Goal: Task Accomplishment & Management: Manage account settings

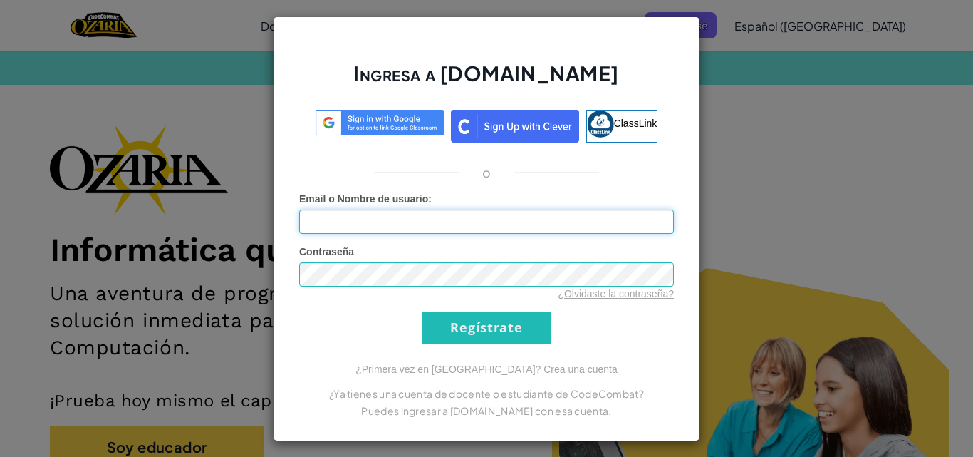
click at [597, 212] on input "Email o Nombre de usuario :" at bounding box center [486, 221] width 375 height 24
click at [586, 222] on input "Email o Nombre de usuario :" at bounding box center [486, 221] width 375 height 24
type input "[EMAIL_ADDRESS][DOMAIN_NAME]"
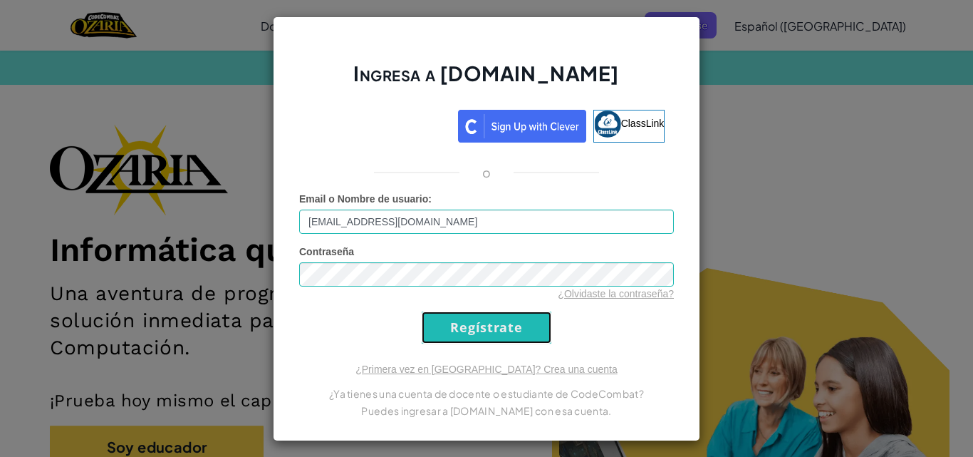
click at [509, 338] on input "Regístrate" at bounding box center [487, 327] width 130 height 32
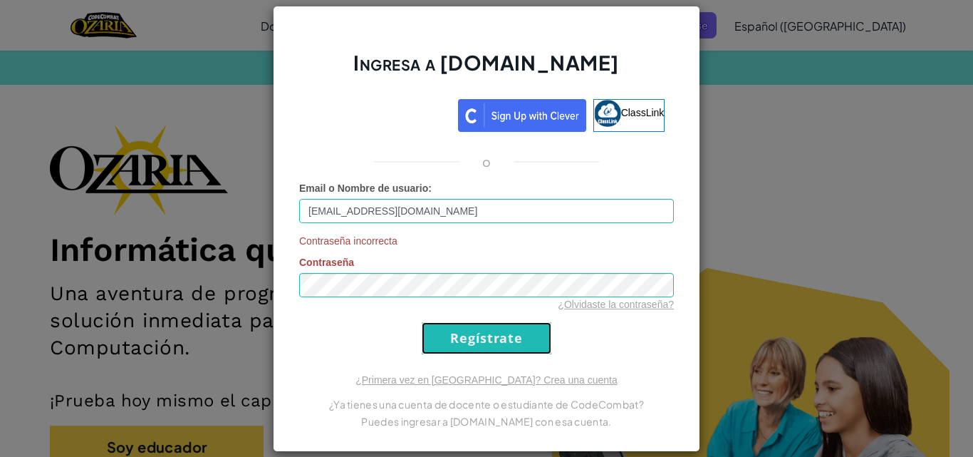
click at [509, 338] on input "Regístrate" at bounding box center [487, 338] width 130 height 32
click at [500, 339] on input "Regístrate" at bounding box center [487, 338] width 130 height 32
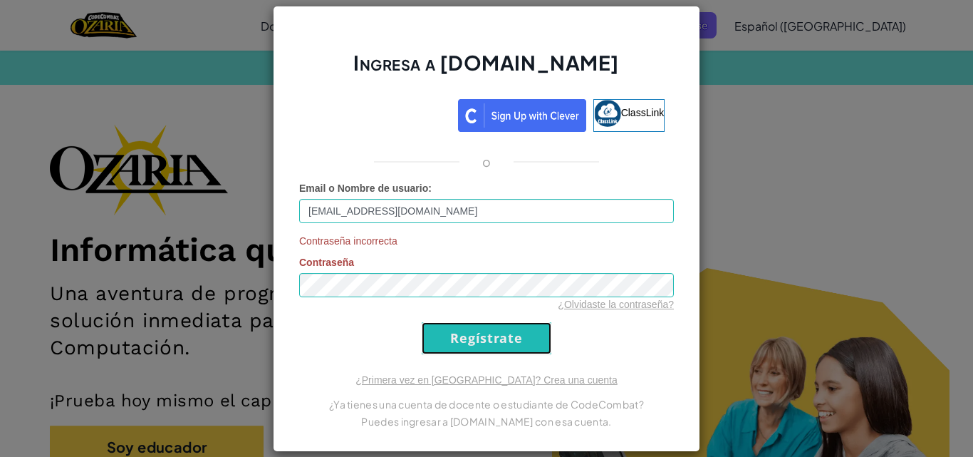
click at [500, 339] on input "Regístrate" at bounding box center [487, 338] width 130 height 32
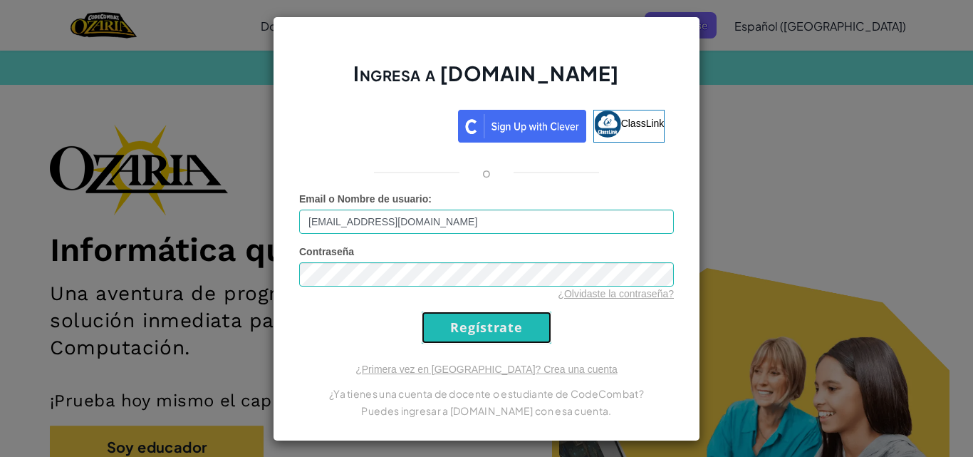
click at [500, 339] on input "Regístrate" at bounding box center [487, 327] width 130 height 32
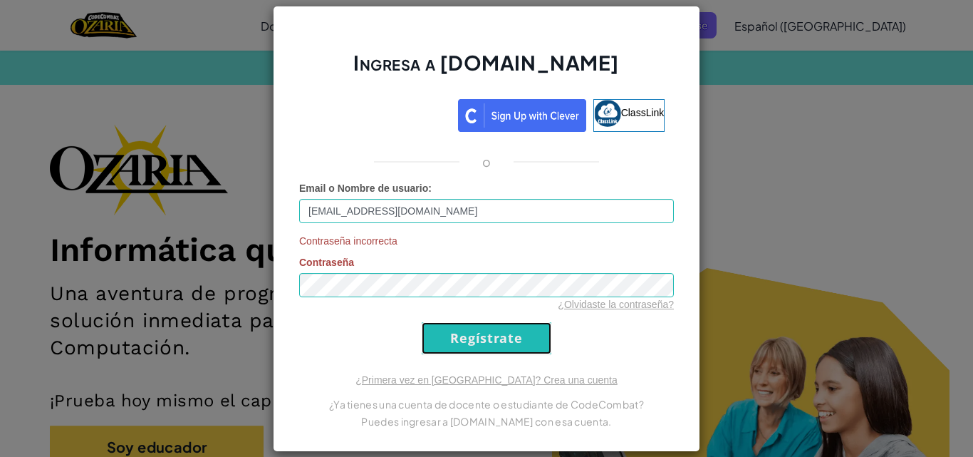
click at [500, 339] on input "Regístrate" at bounding box center [487, 338] width 130 height 32
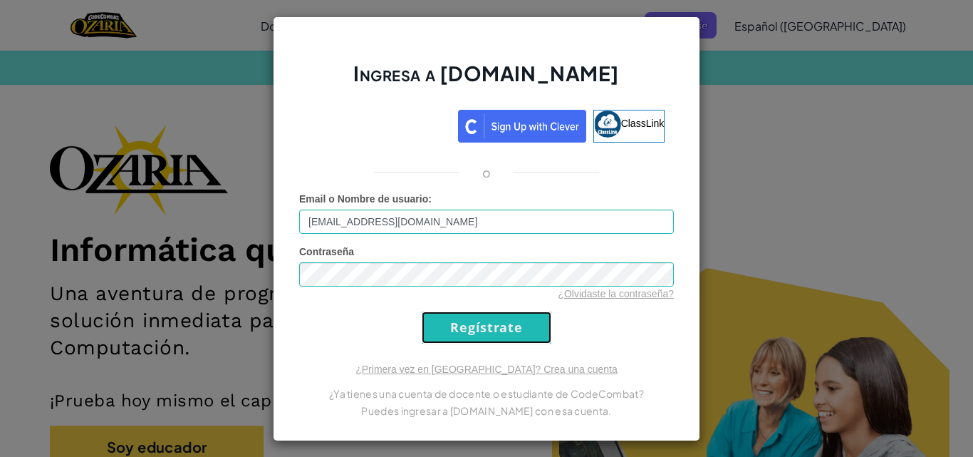
click at [500, 339] on input "Regístrate" at bounding box center [487, 327] width 130 height 32
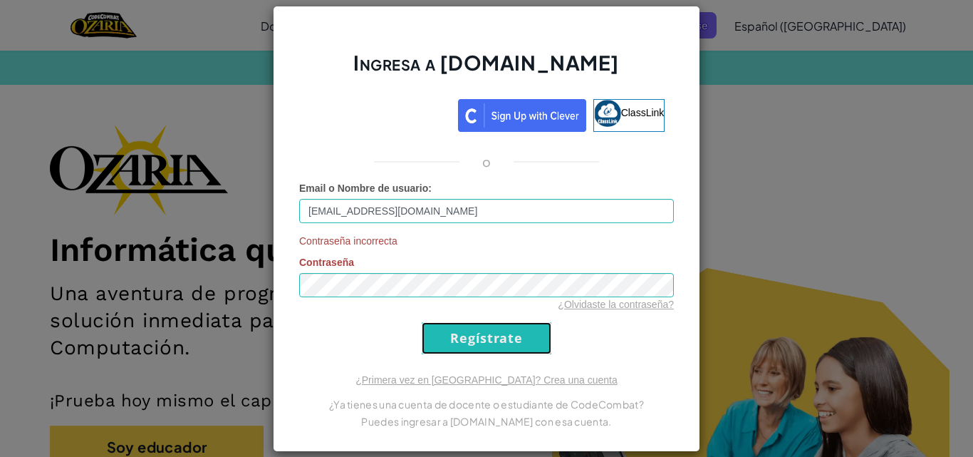
click at [500, 339] on input "Regístrate" at bounding box center [487, 338] width 130 height 32
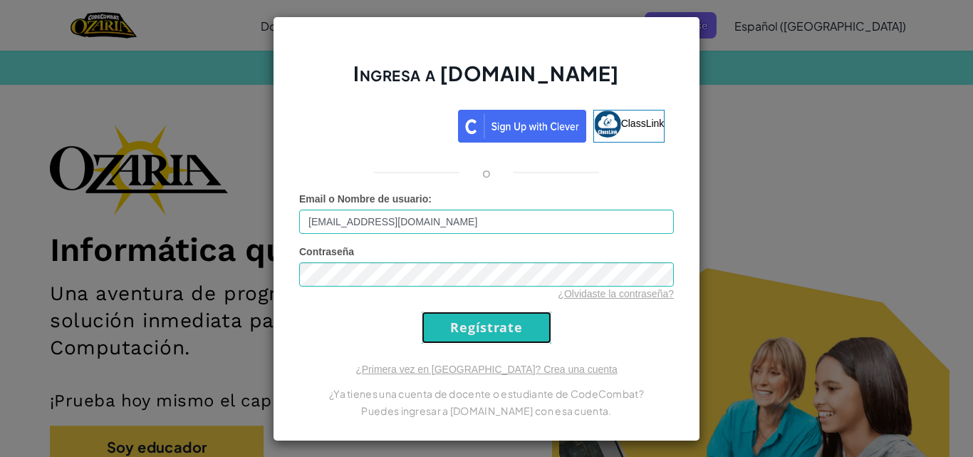
click at [500, 339] on input "Regístrate" at bounding box center [487, 327] width 130 height 32
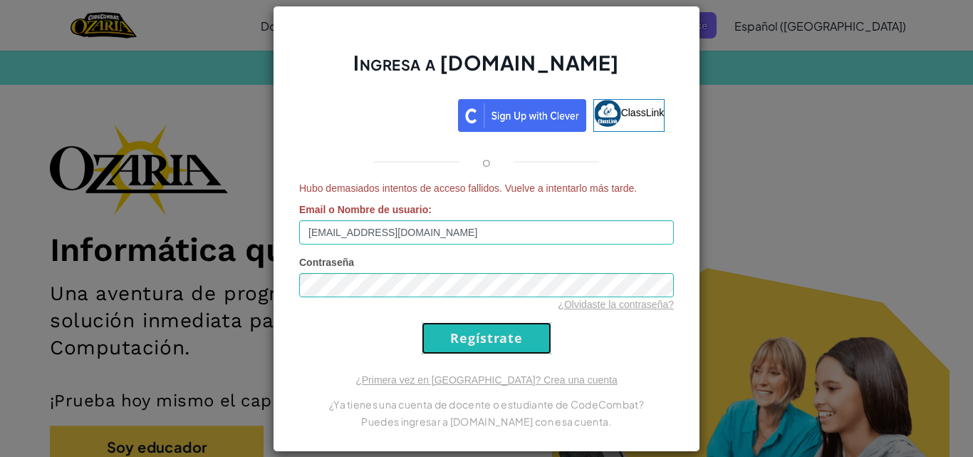
click at [500, 339] on input "Regístrate" at bounding box center [487, 338] width 130 height 32
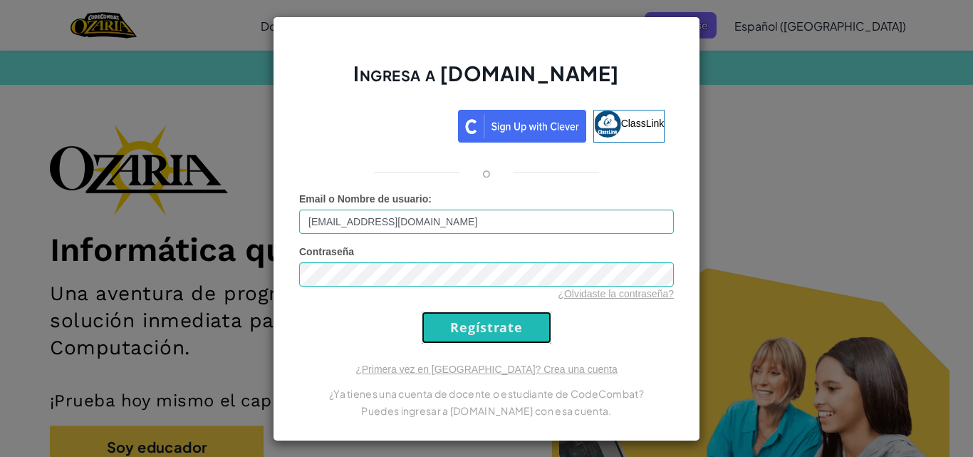
click at [500, 339] on input "Regístrate" at bounding box center [487, 327] width 130 height 32
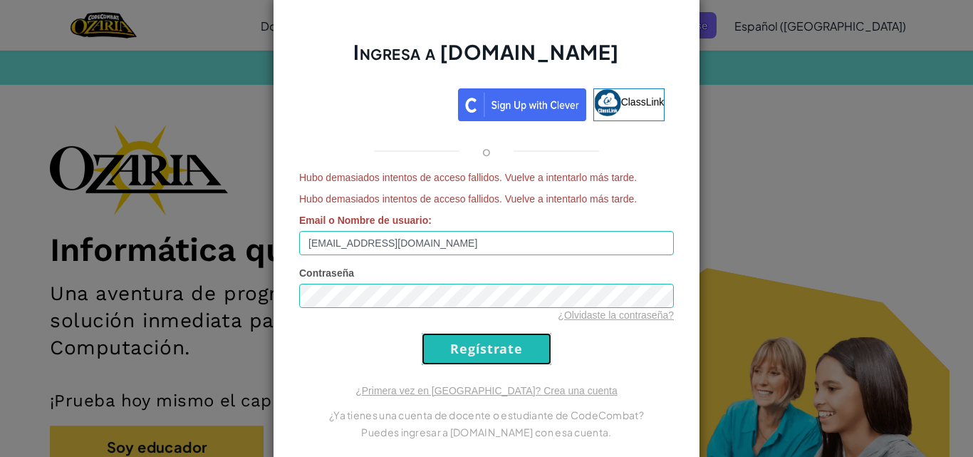
click at [498, 354] on input "Regístrate" at bounding box center [487, 349] width 130 height 32
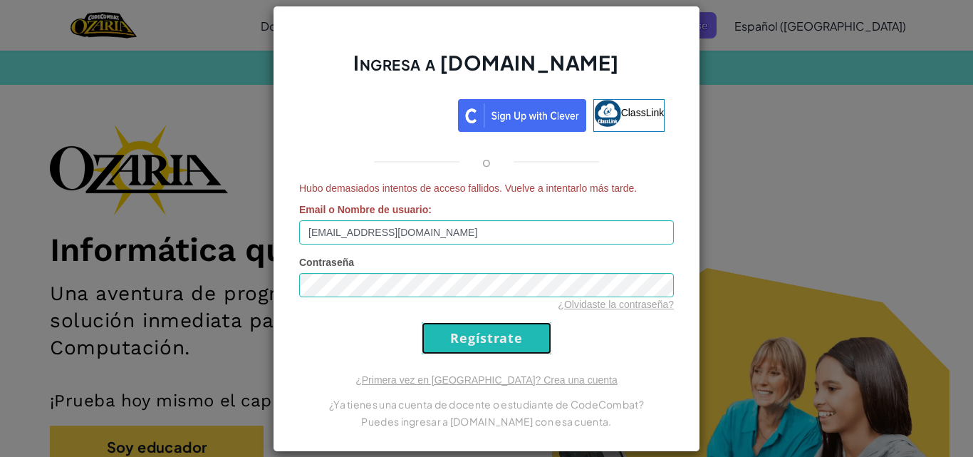
click at [493, 340] on input "Regístrate" at bounding box center [487, 338] width 130 height 32
click at [589, 301] on link "¿Olvidaste la contraseña?" at bounding box center [616, 303] width 116 height 11
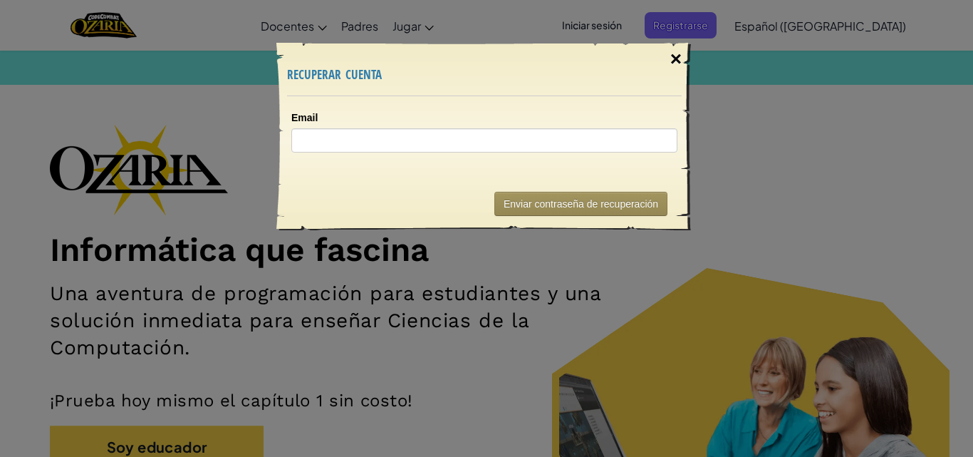
click at [677, 46] on div "×" at bounding box center [676, 58] width 33 height 41
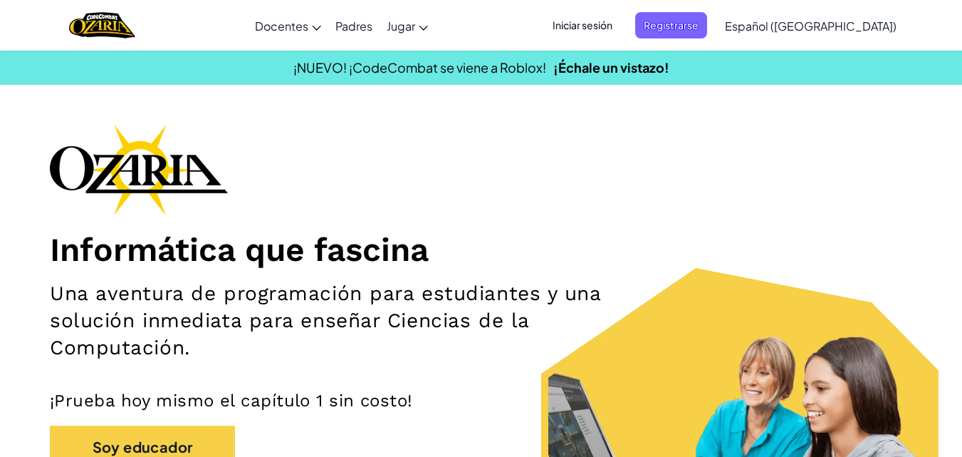
click at [621, 28] on span "Iniciar sesión" at bounding box center [582, 25] width 77 height 26
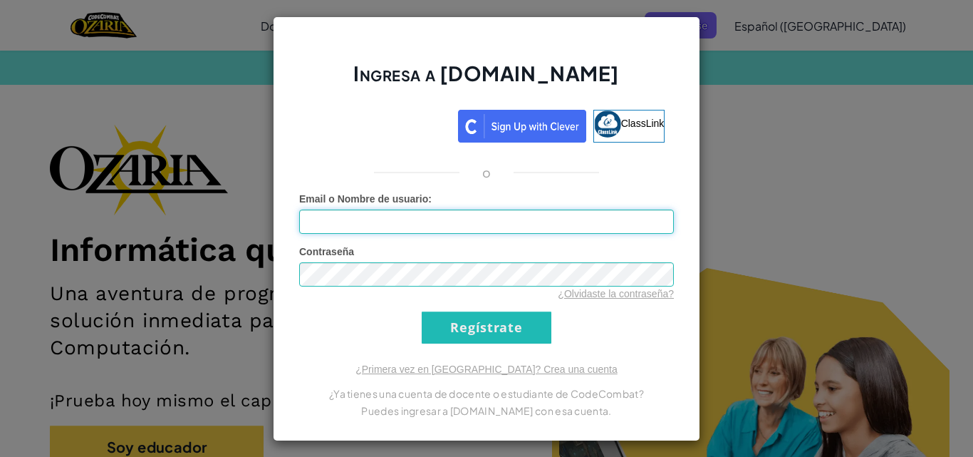
click at [556, 220] on input "Email o Nombre de usuario :" at bounding box center [486, 221] width 375 height 24
type input "[EMAIL_ADDRESS][DOMAIN_NAME]"
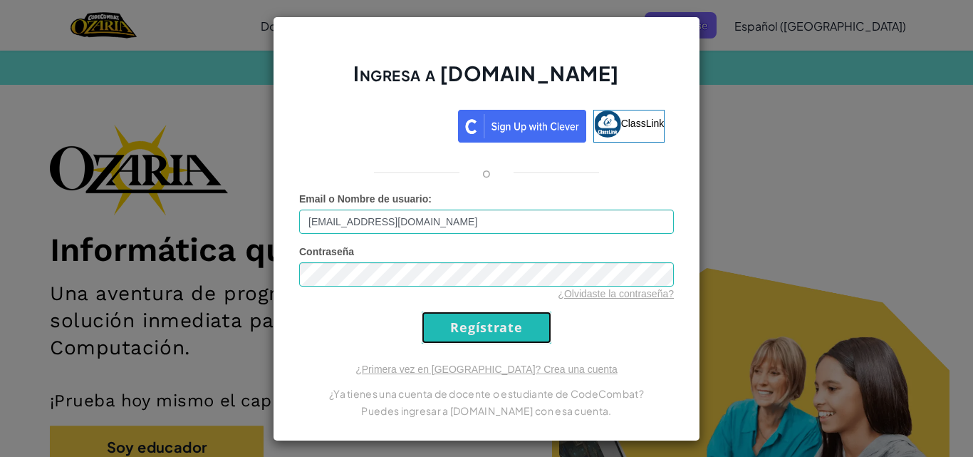
click at [512, 319] on input "Regístrate" at bounding box center [487, 327] width 130 height 32
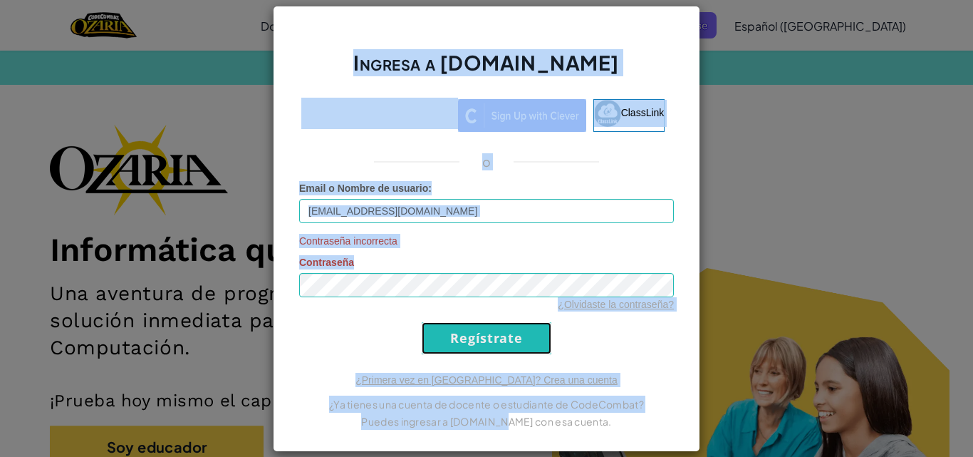
click at [471, 338] on input "Regístrate" at bounding box center [487, 338] width 130 height 32
click at [469, 335] on input "Regístrate" at bounding box center [487, 338] width 130 height 32
click at [371, 328] on form "Email o Nombre de usuario : [EMAIL_ADDRESS][DOMAIN_NAME] Contraseña incorrecta …" at bounding box center [486, 267] width 375 height 173
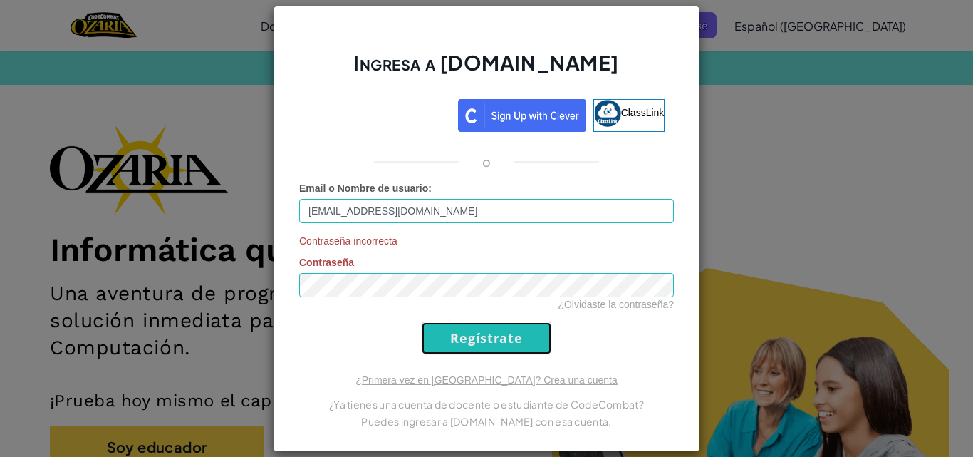
click at [460, 335] on input "Regístrate" at bounding box center [487, 338] width 130 height 32
click at [460, 338] on input "Regístrate" at bounding box center [487, 338] width 130 height 32
click at [496, 341] on input "Regístrate" at bounding box center [487, 338] width 130 height 32
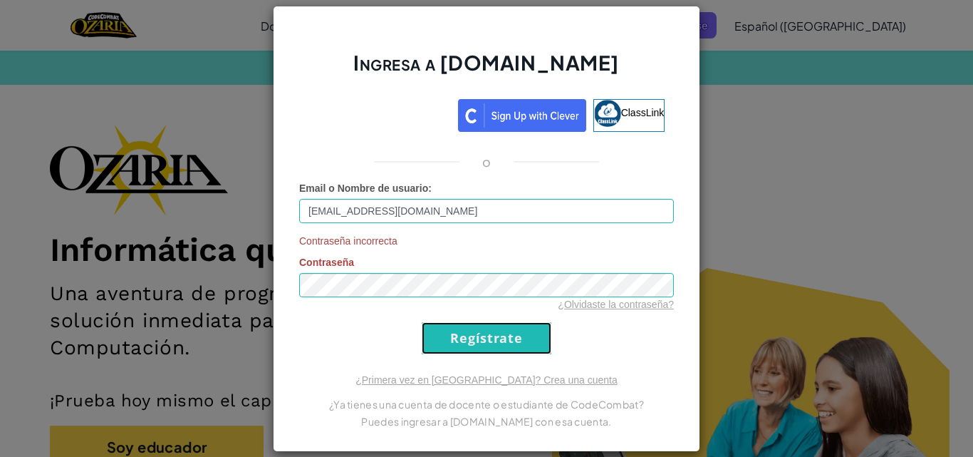
click at [496, 341] on input "Regístrate" at bounding box center [487, 338] width 130 height 32
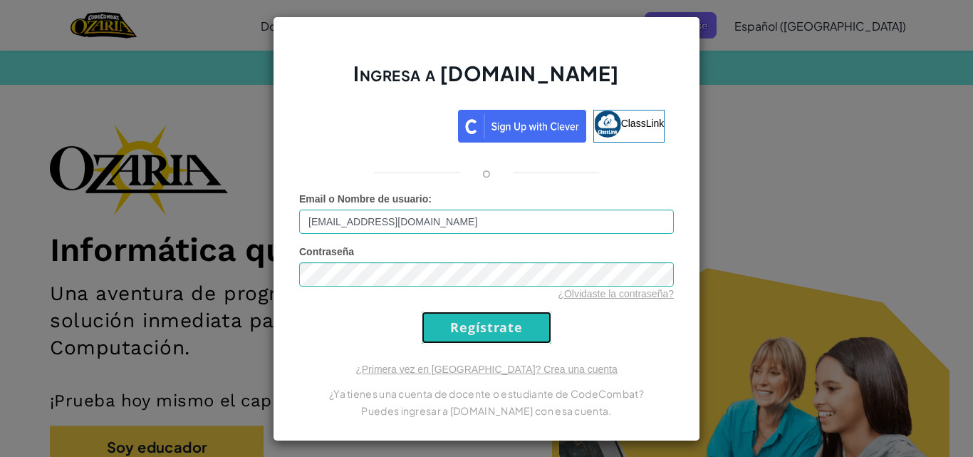
click at [496, 341] on input "Regístrate" at bounding box center [487, 327] width 130 height 32
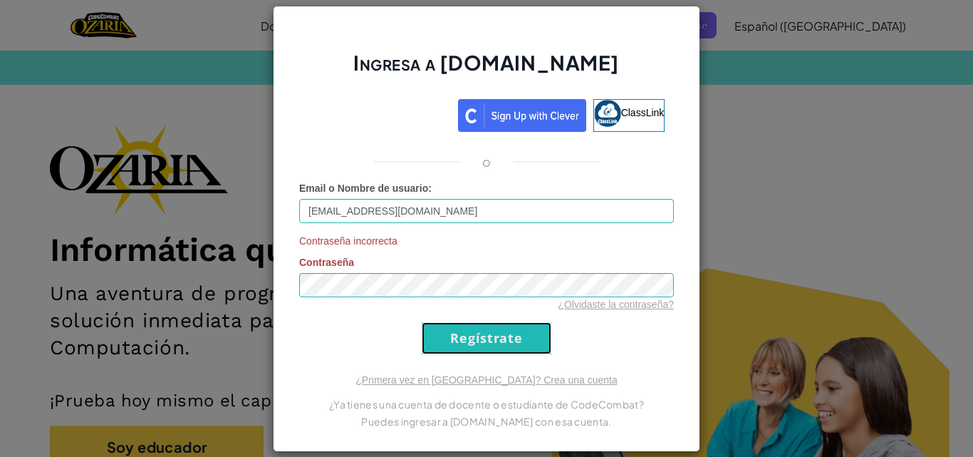
click at [496, 341] on input "Regístrate" at bounding box center [487, 338] width 130 height 32
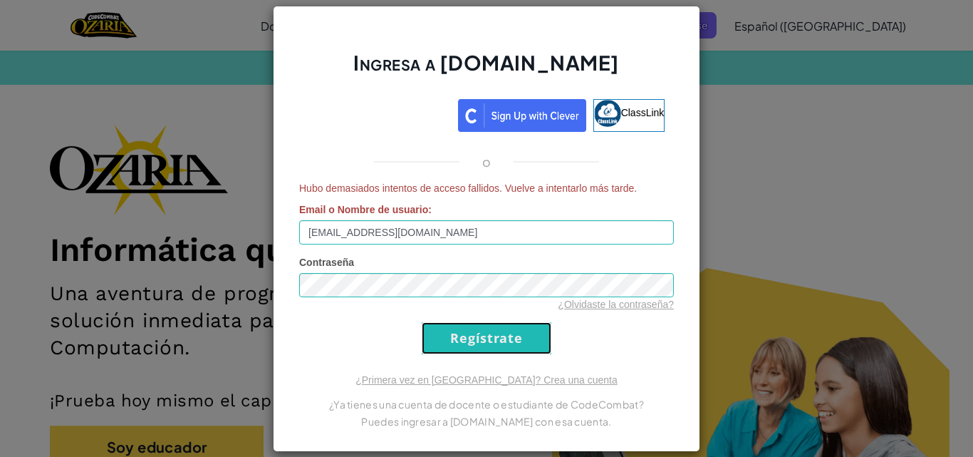
click at [496, 341] on input "Regístrate" at bounding box center [487, 338] width 130 height 32
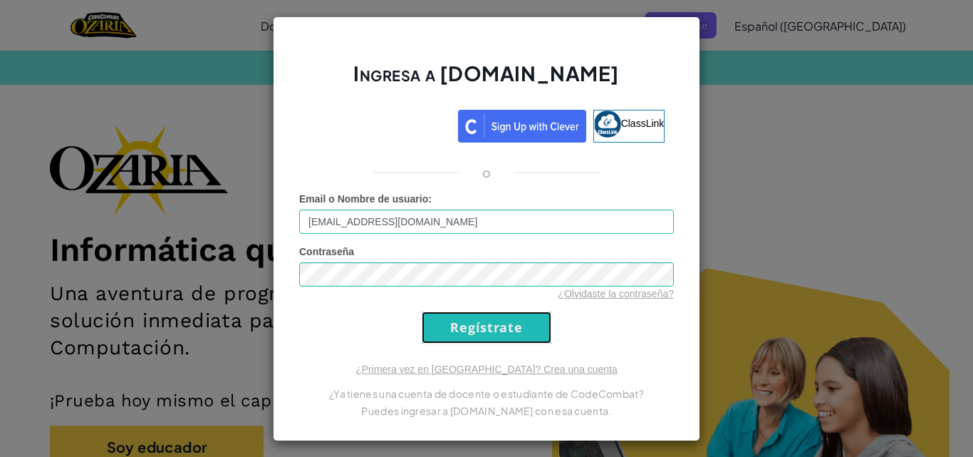
click at [496, 341] on input "Regístrate" at bounding box center [487, 327] width 130 height 32
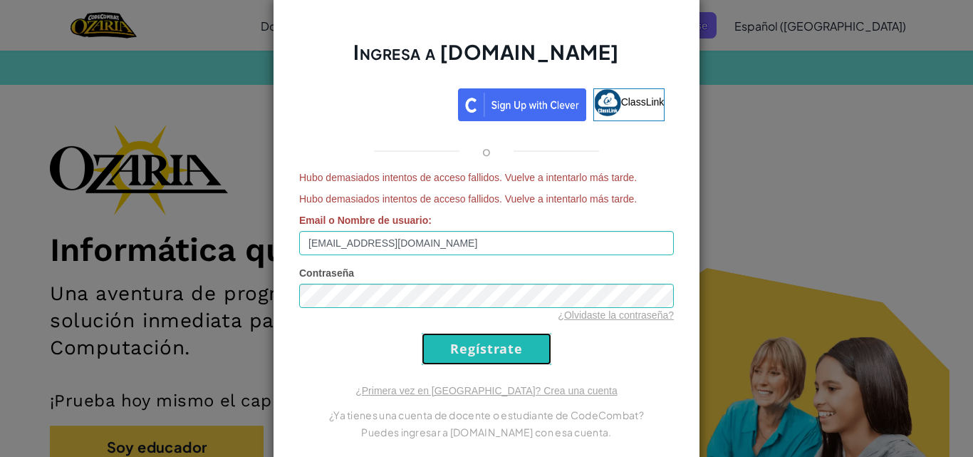
click at [496, 341] on input "Regístrate" at bounding box center [487, 349] width 130 height 32
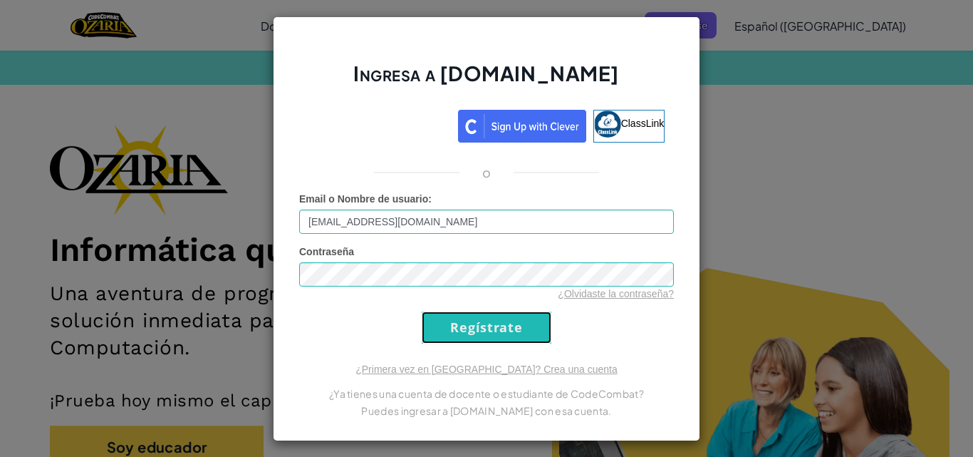
click at [496, 341] on input "Regístrate" at bounding box center [487, 327] width 130 height 32
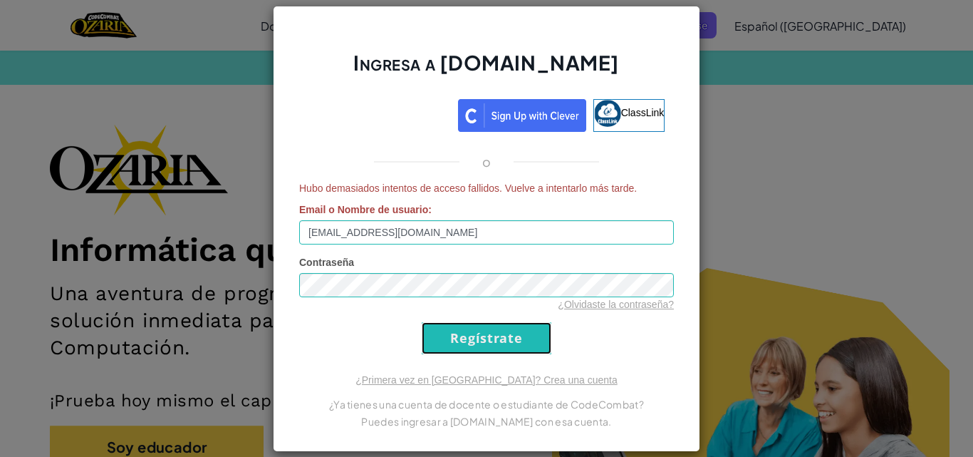
click at [496, 341] on input "Regístrate" at bounding box center [487, 338] width 130 height 32
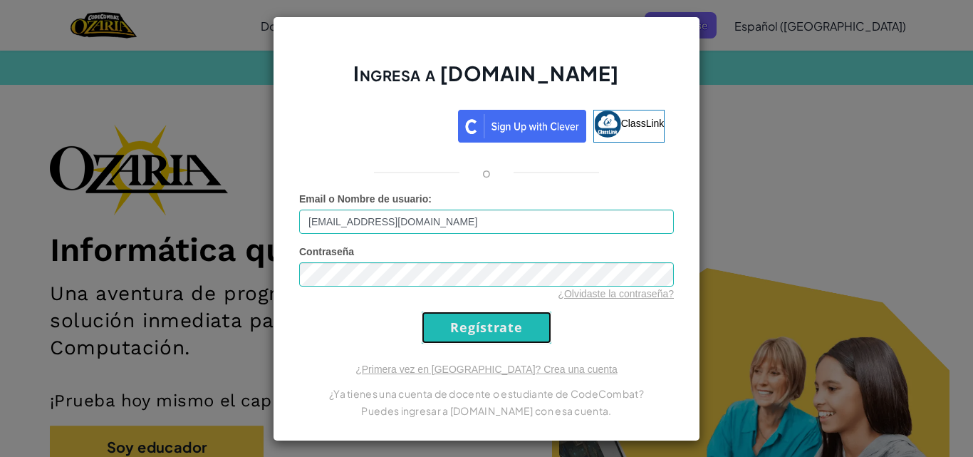
click at [496, 341] on input "Regístrate" at bounding box center [487, 327] width 130 height 32
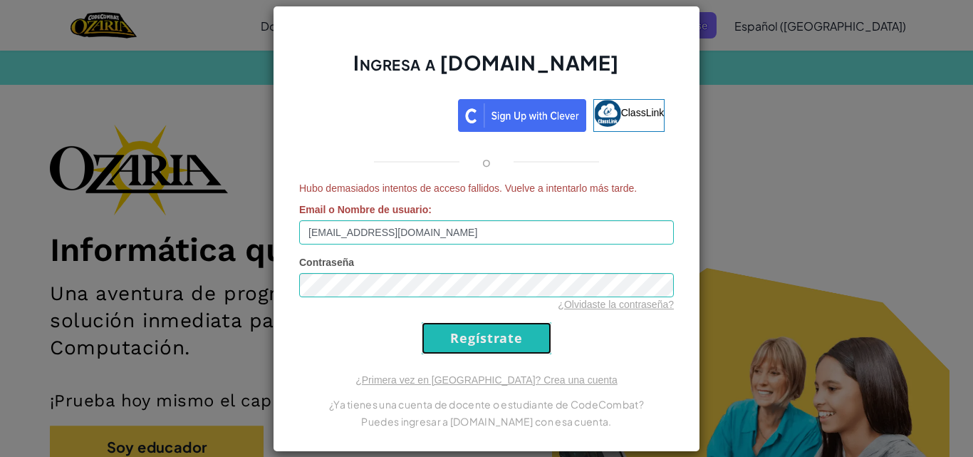
click at [496, 341] on input "Regístrate" at bounding box center [487, 338] width 130 height 32
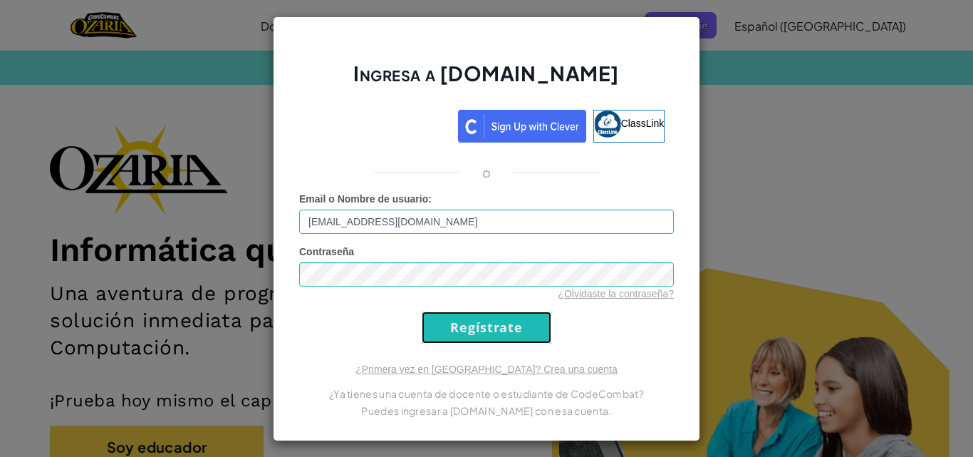
click at [496, 341] on input "Regístrate" at bounding box center [487, 327] width 130 height 32
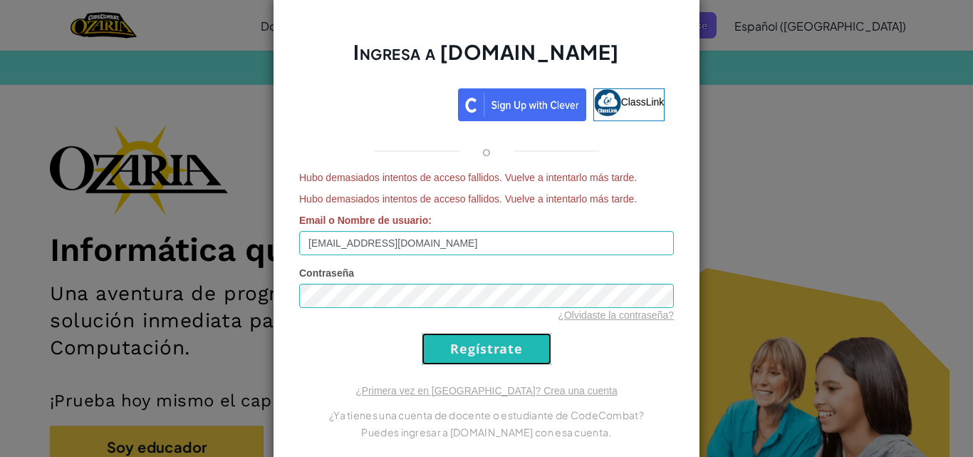
click at [496, 341] on input "Regístrate" at bounding box center [487, 349] width 130 height 32
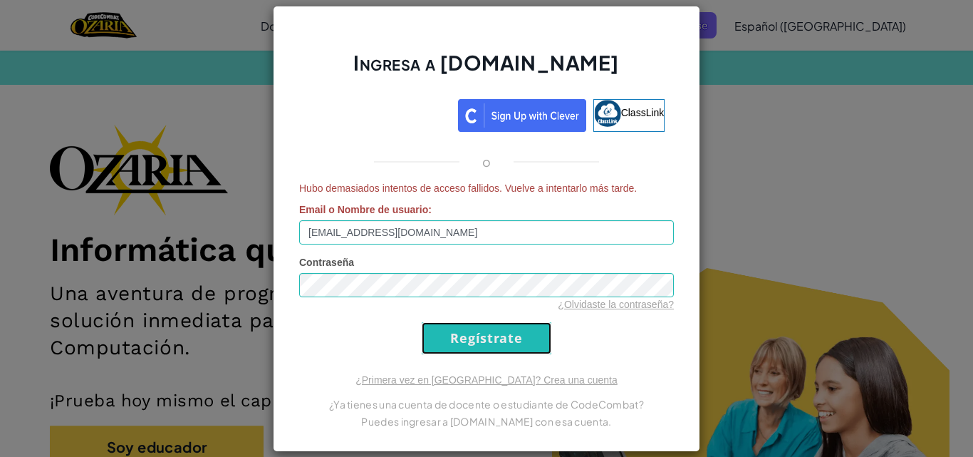
click at [496, 341] on input "Regístrate" at bounding box center [487, 338] width 130 height 32
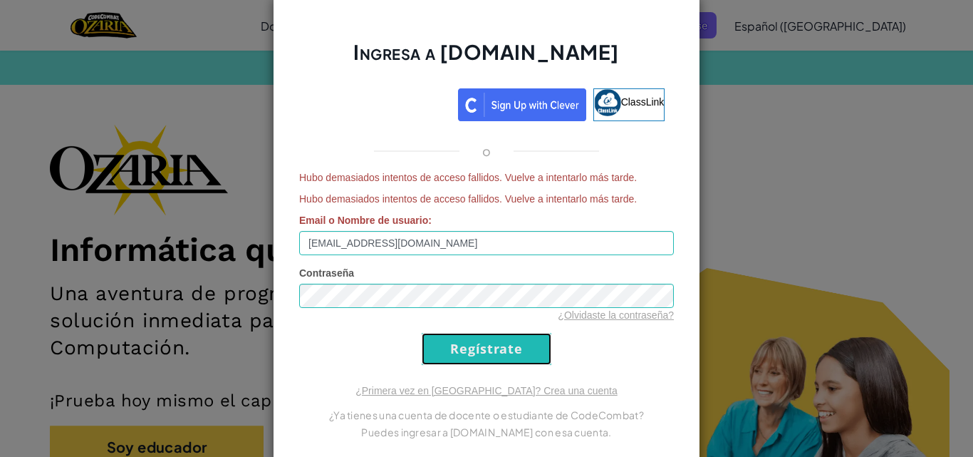
click at [496, 341] on input "Regístrate" at bounding box center [487, 349] width 130 height 32
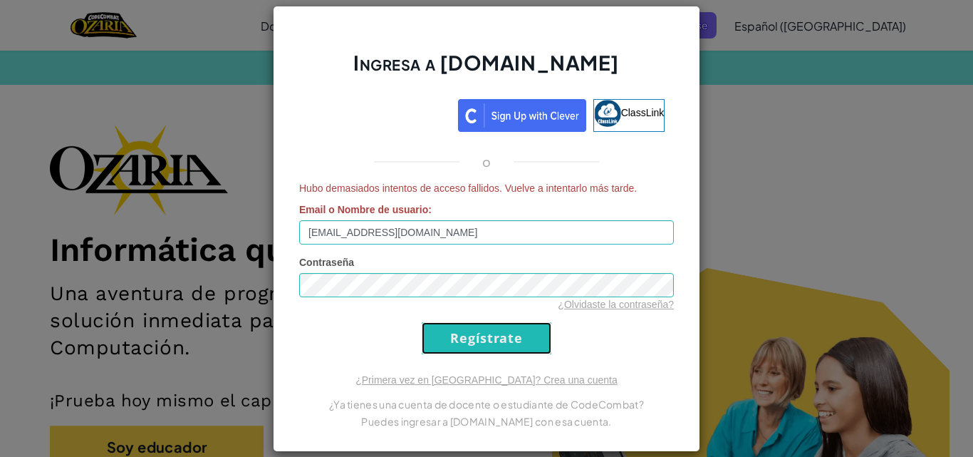
click at [496, 341] on input "Regístrate" at bounding box center [487, 338] width 130 height 32
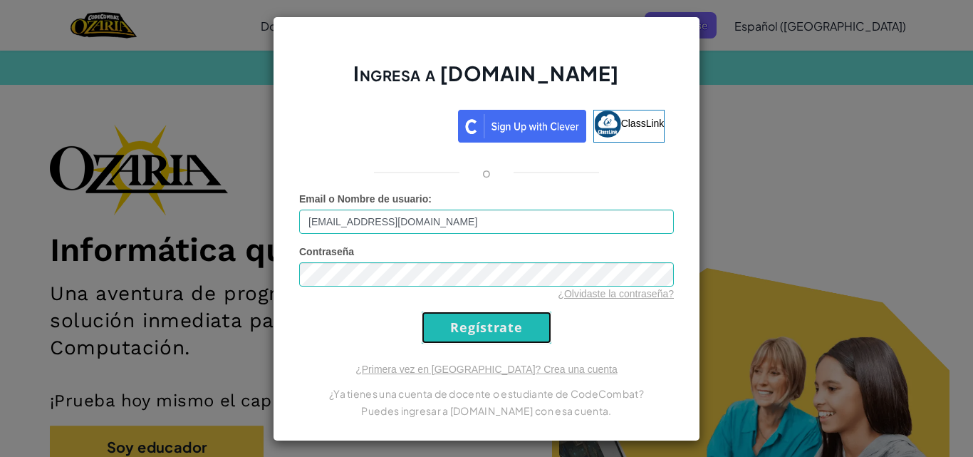
click at [496, 341] on input "Regístrate" at bounding box center [487, 327] width 130 height 32
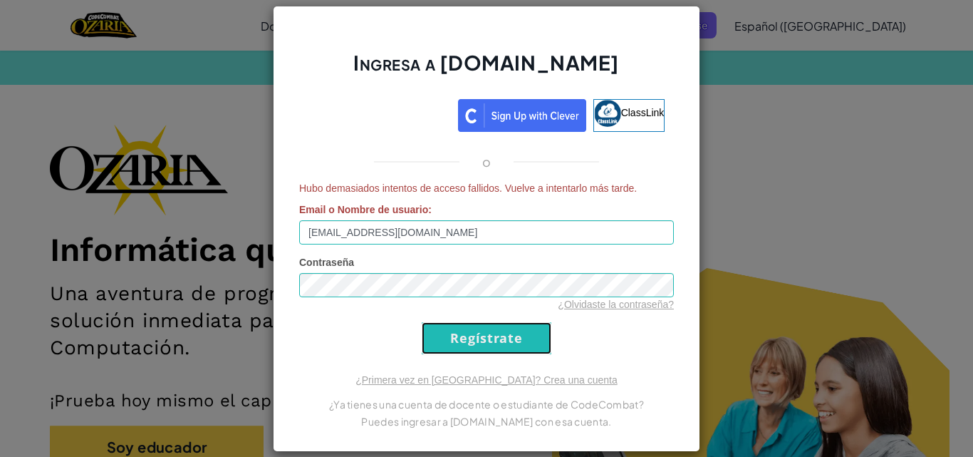
click at [496, 341] on input "Regístrate" at bounding box center [487, 338] width 130 height 32
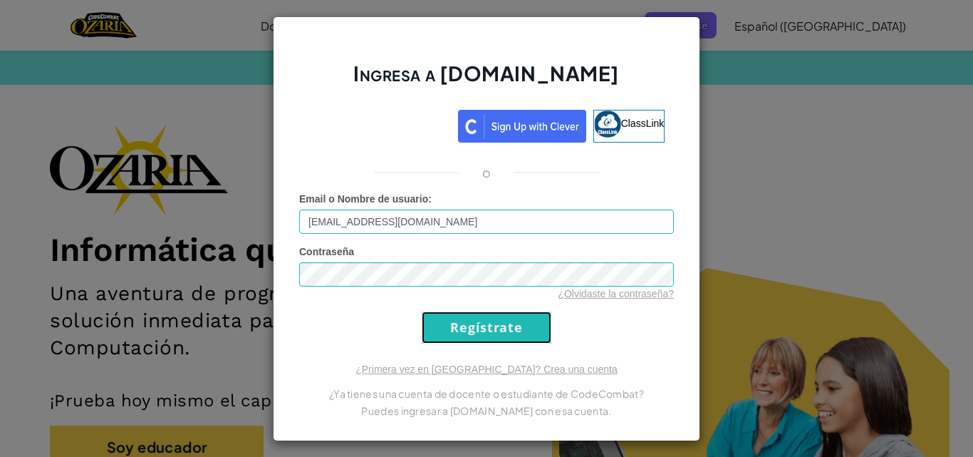
click at [496, 341] on input "Regístrate" at bounding box center [487, 327] width 130 height 32
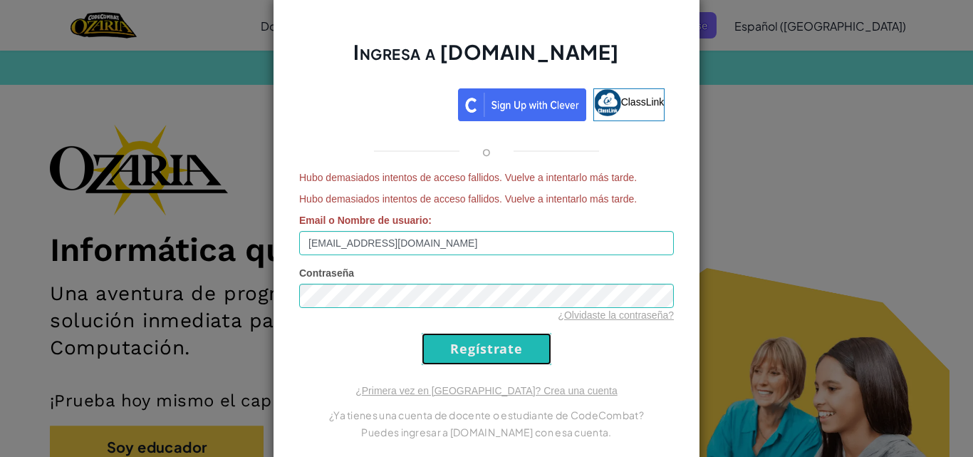
click at [488, 362] on input "Regístrate" at bounding box center [487, 349] width 130 height 32
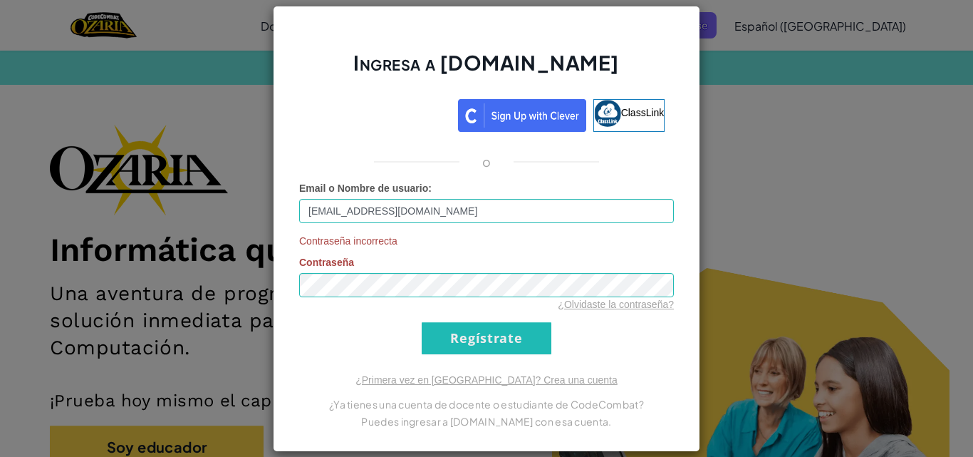
click at [368, 270] on div "Contraseña incorrecta Contraseña ¿Olvidaste la contraseña?" at bounding box center [486, 273] width 375 height 78
click at [465, 348] on input "Regístrate" at bounding box center [487, 338] width 130 height 32
click at [465, 350] on input "Regístrate" at bounding box center [487, 338] width 130 height 32
click at [442, 328] on input "Regístrate" at bounding box center [487, 338] width 130 height 32
